Goal: Task Accomplishment & Management: Manage account settings

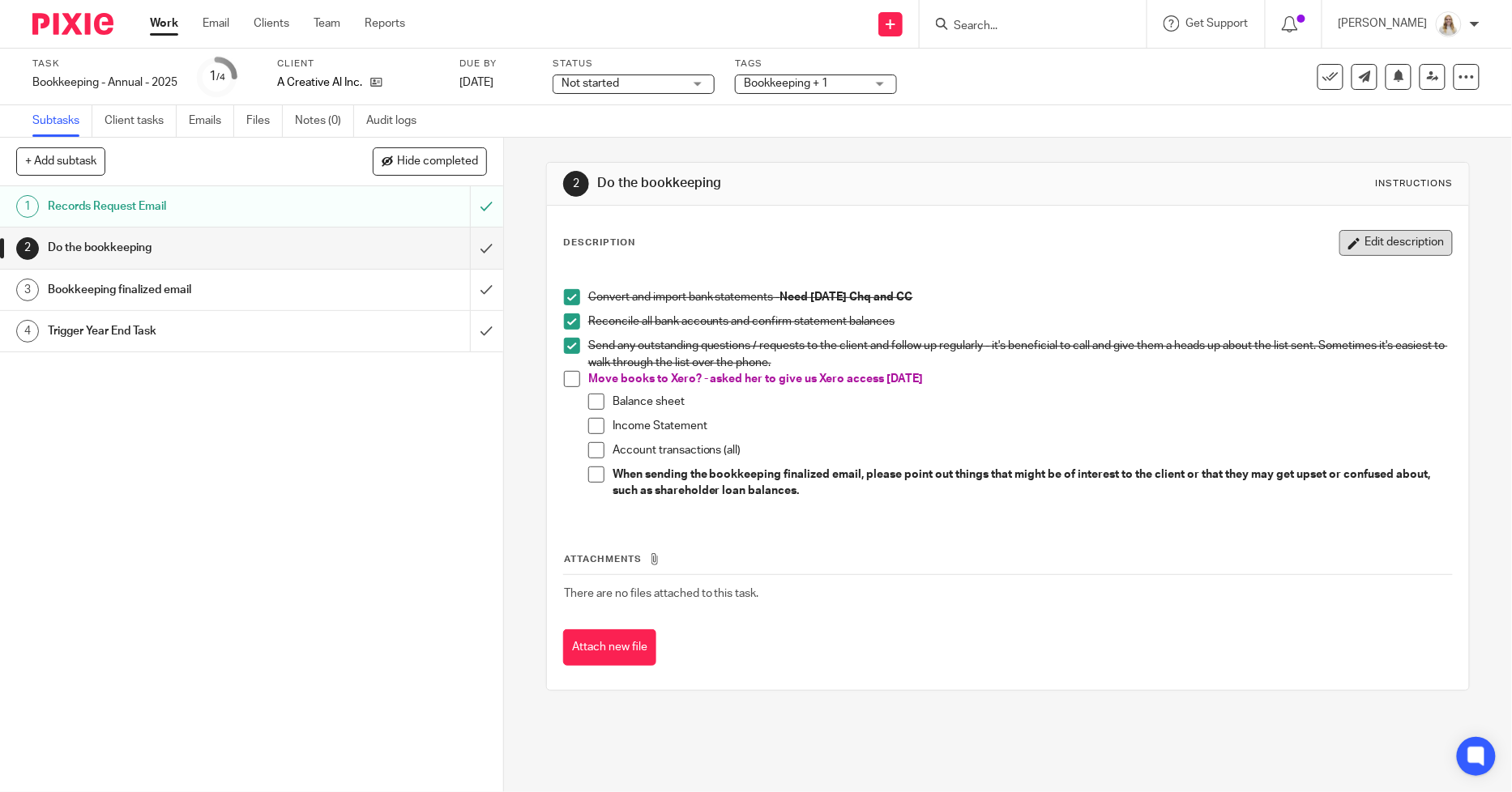
click at [1341, 249] on button "Edit description" at bounding box center [1395, 243] width 113 height 26
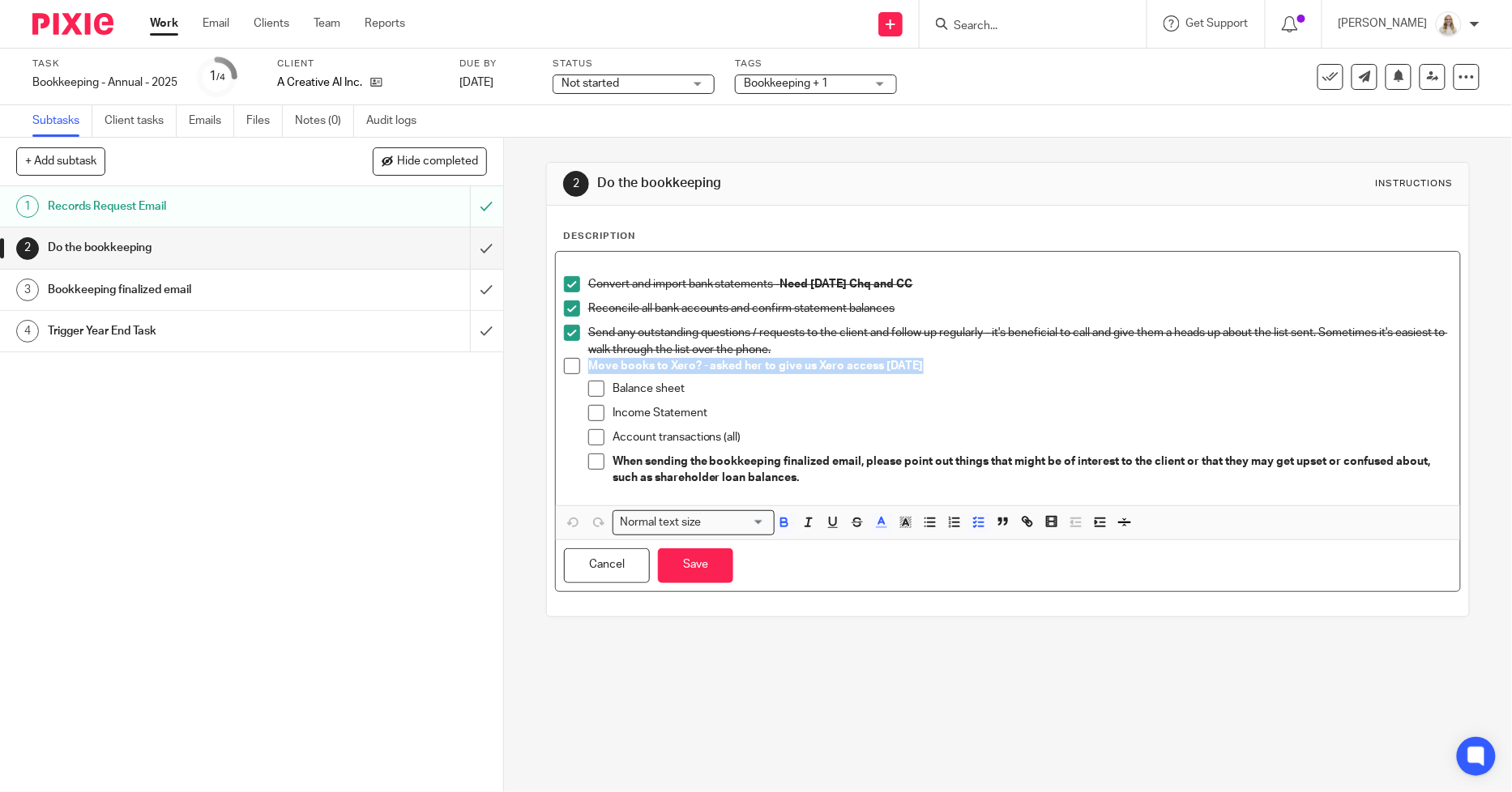
drag, startPoint x: 925, startPoint y: 368, endPoint x: 511, endPoint y: 371, distance: 414.0
click at [511, 371] on div "2 Do the bookkeeping Instructions Description Convert and import bank statement…" at bounding box center [1008, 466] width 1008 height 655
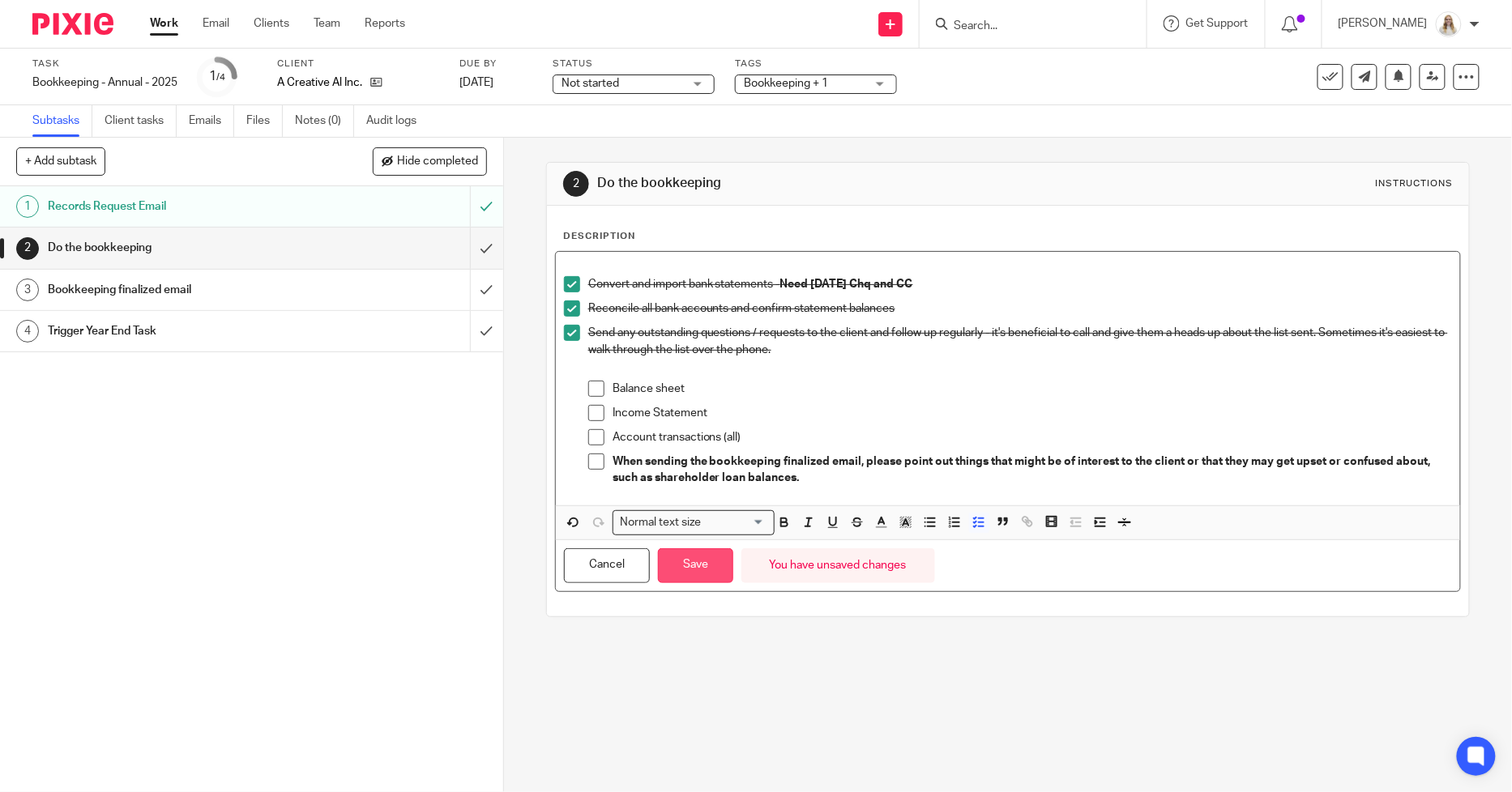
click at [700, 570] on button "Save" at bounding box center [696, 566] width 75 height 35
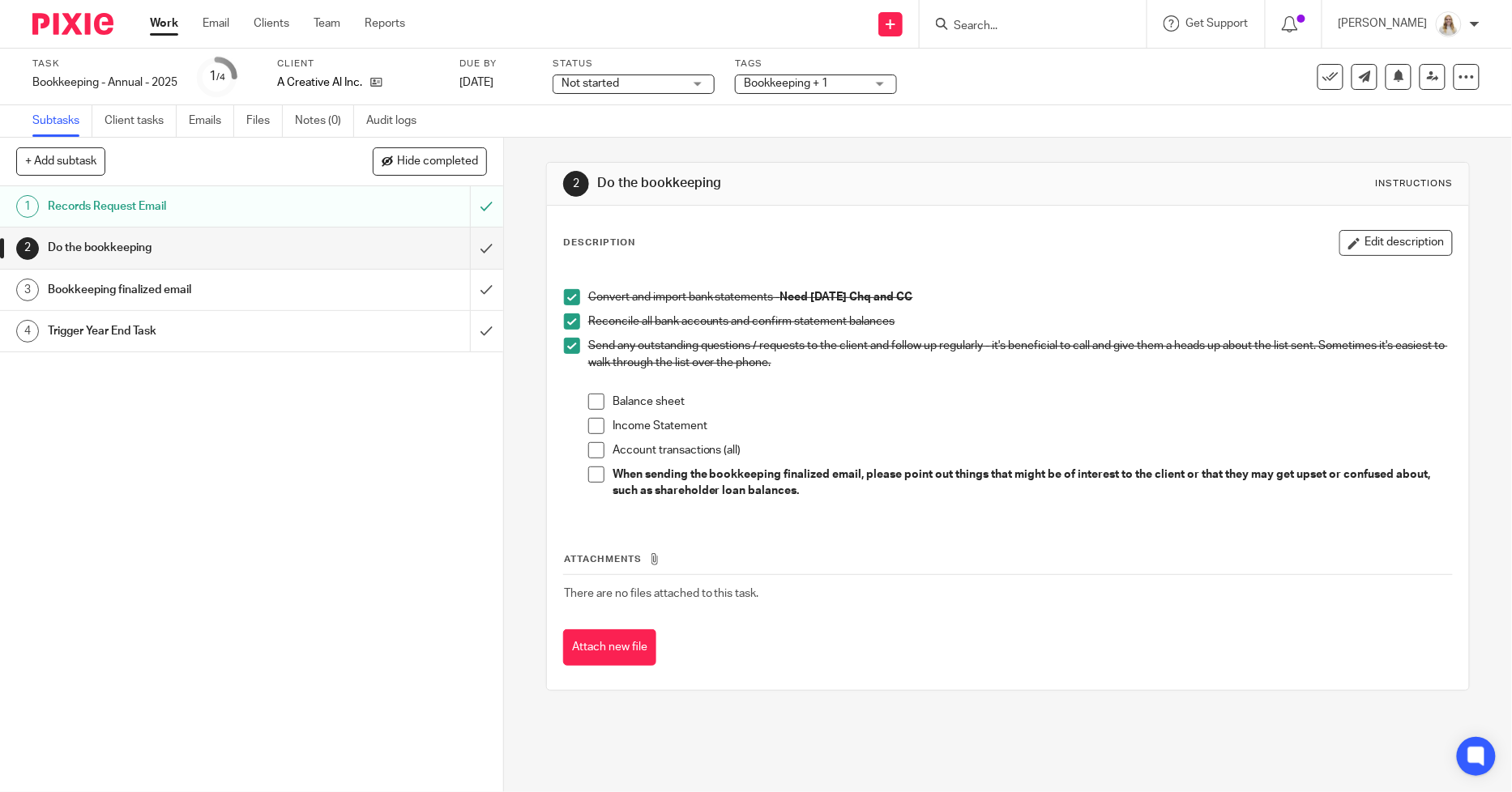
click at [1047, 30] on input "Search" at bounding box center [1024, 27] width 146 height 14
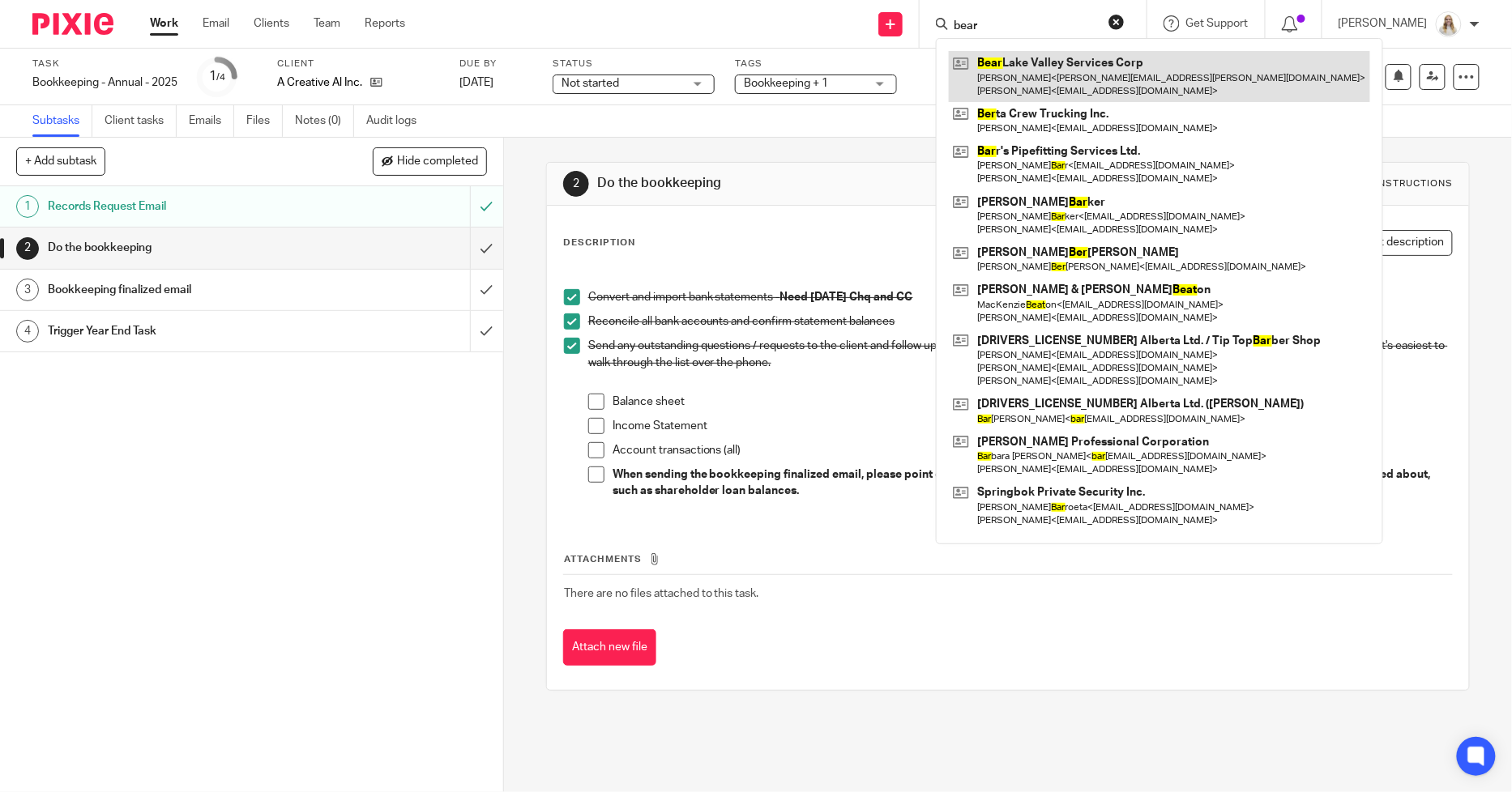
type input "bear"
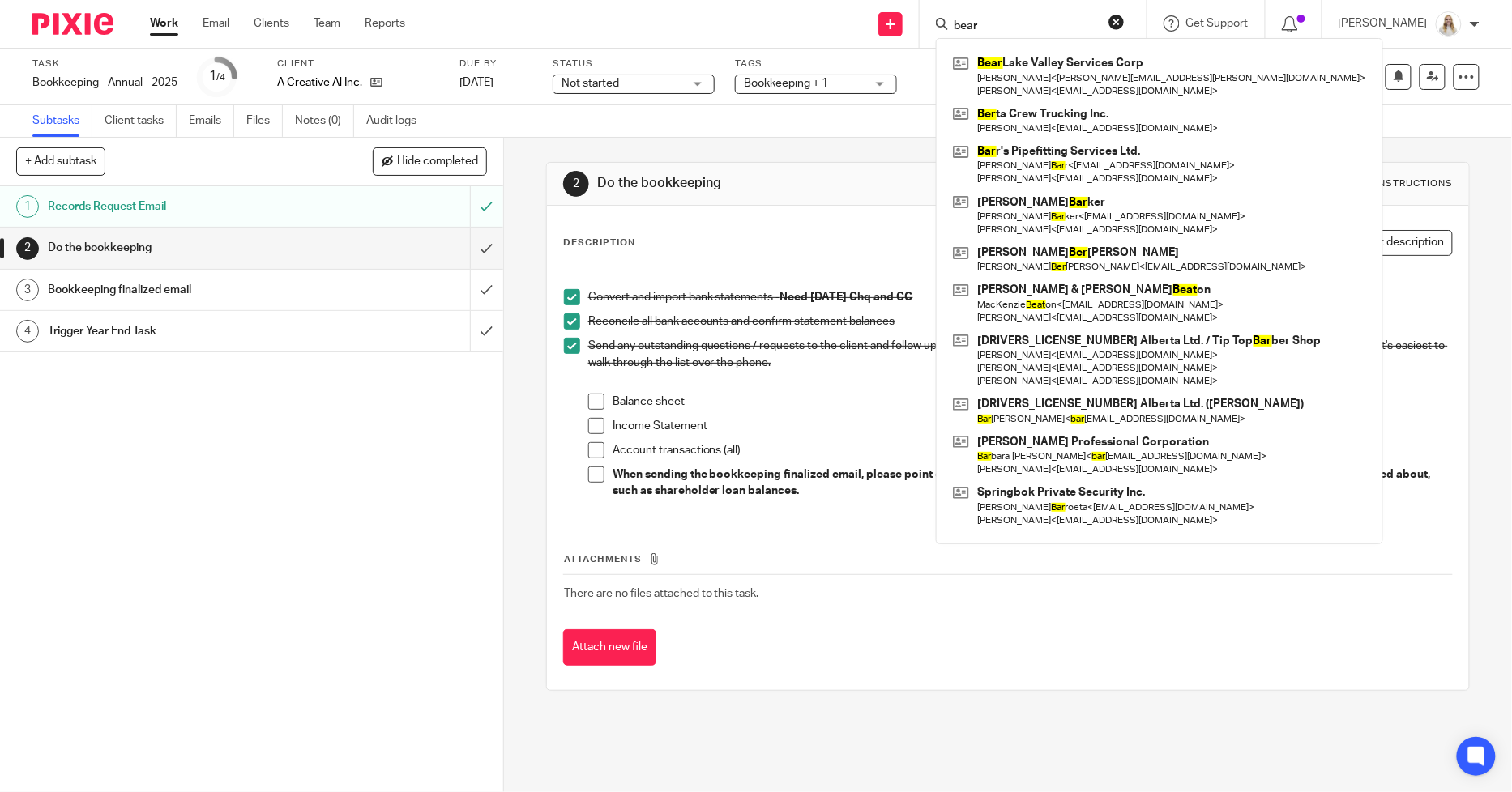
drag, startPoint x: 872, startPoint y: 142, endPoint x: 828, endPoint y: 13, distance: 136.3
click at [872, 138] on div "2 Do the bookkeeping Instructions Description Edit description Convert and impo…" at bounding box center [1008, 427] width 924 height 578
